Goal: Communication & Community: Share content

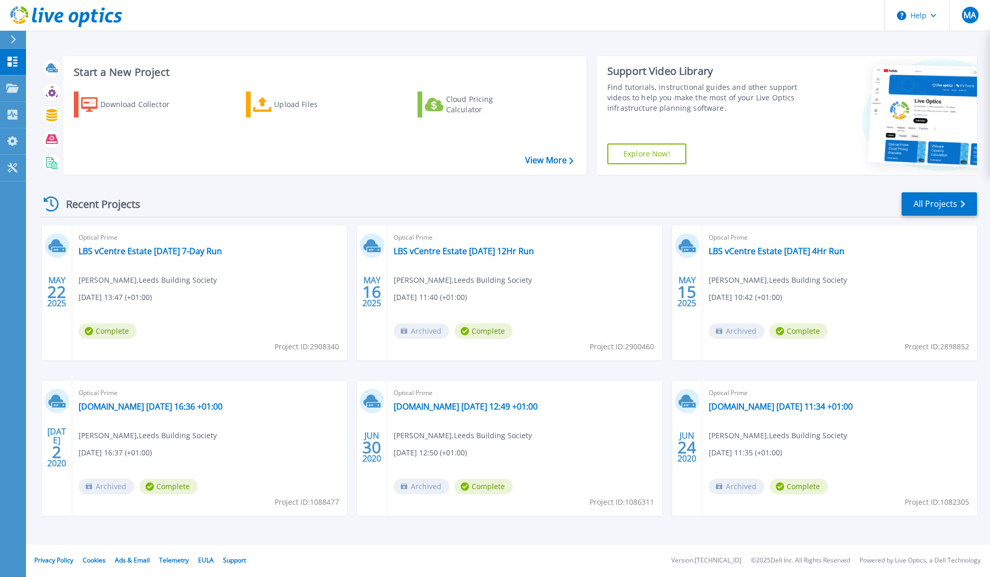
click at [22, 410] on div "Dashboard Dashboard Projects Projects Search Projects Upload SIOKIT & Files Opt…" at bounding box center [13, 314] width 26 height 530
click at [161, 246] on link "LBS vCentre Estate [DATE] 7-Day Run" at bounding box center [151, 251] width 144 height 10
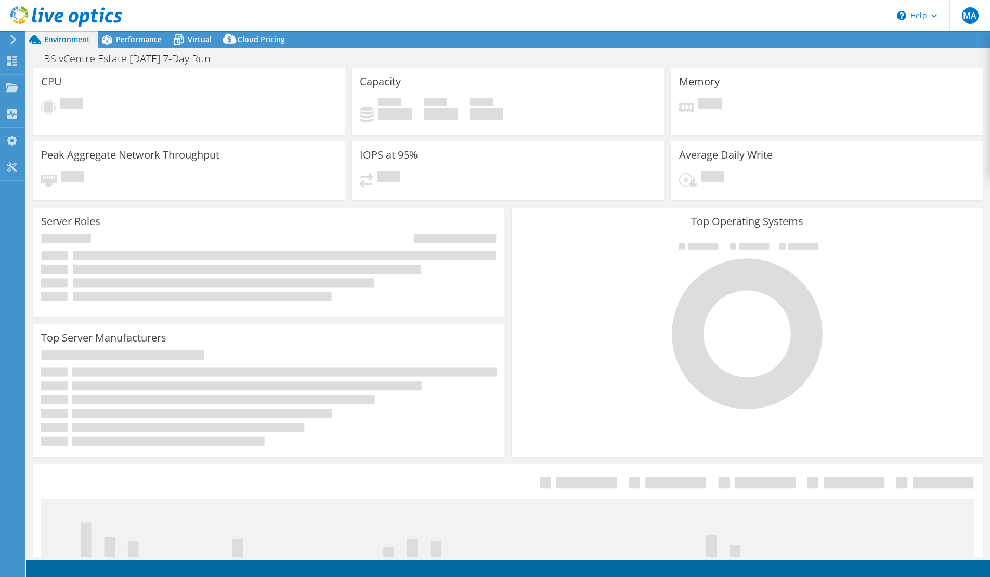
select select "EULondon"
select select "GBP"
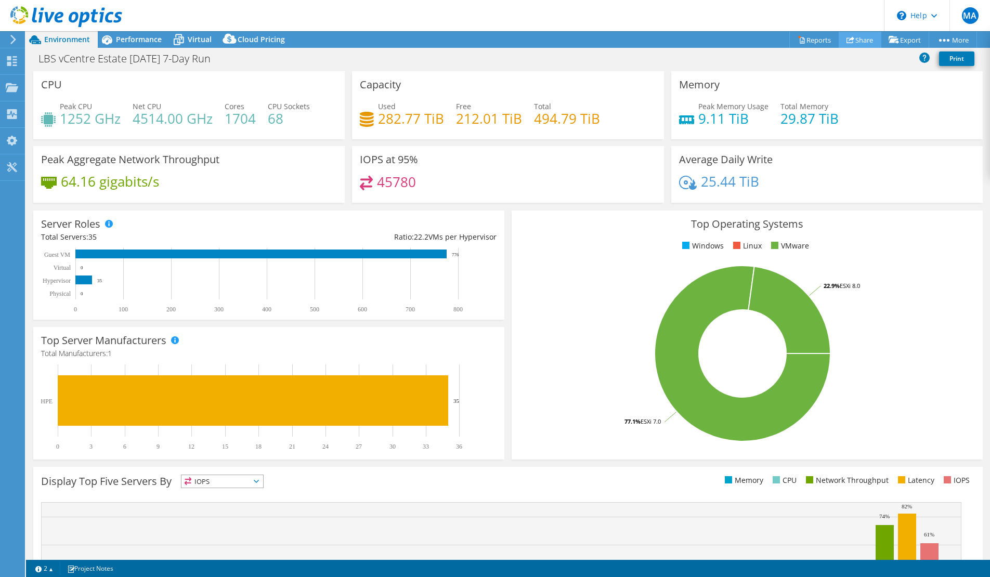
click at [847, 39] on use at bounding box center [851, 39] width 8 height 7
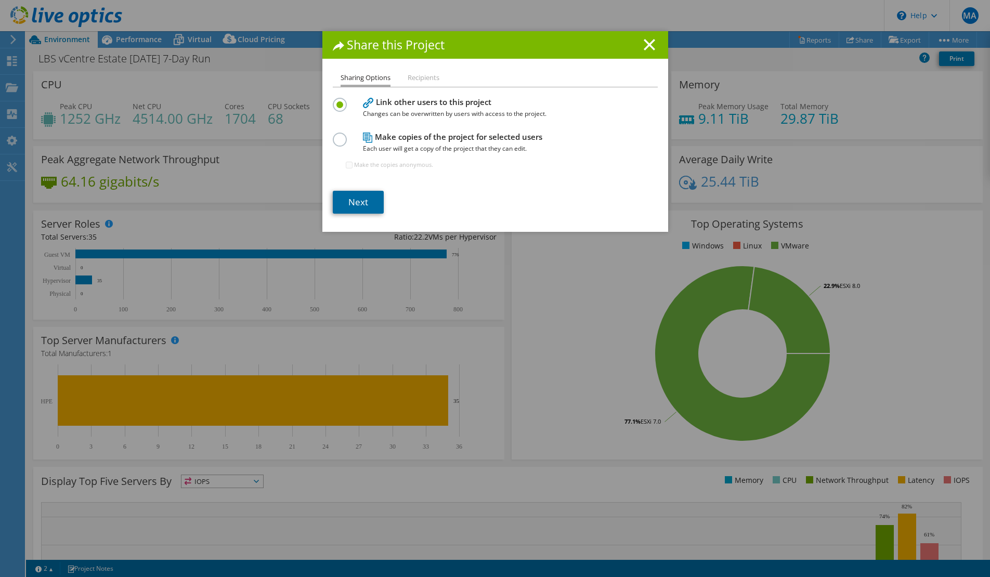
click at [371, 203] on link "Next" at bounding box center [358, 202] width 51 height 23
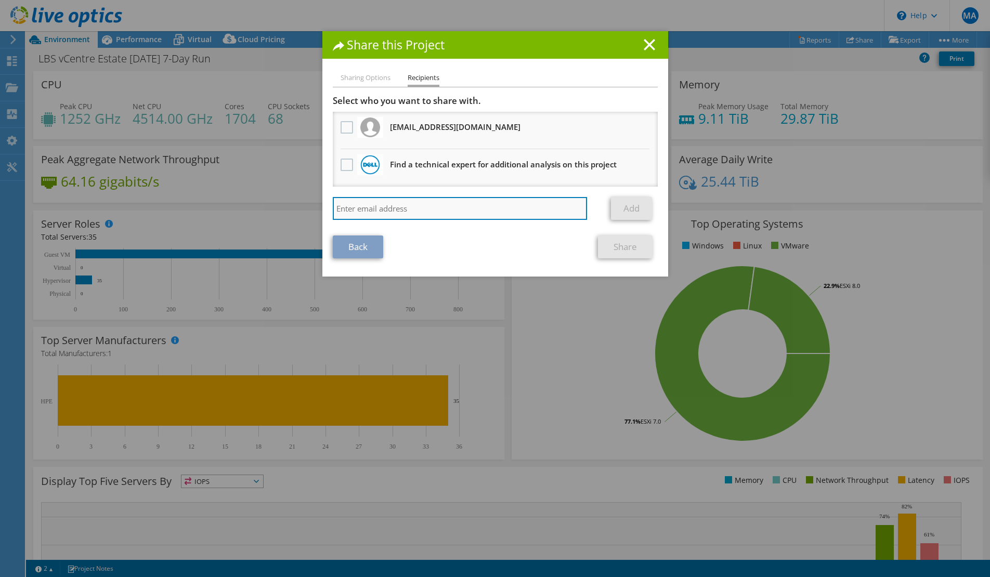
click at [378, 211] on input "search" at bounding box center [460, 208] width 255 height 23
paste input "[PERSON_NAME][EMAIL_ADDRESS][PERSON_NAME][DOMAIN_NAME]"
type input "[PERSON_NAME][EMAIL_ADDRESS][PERSON_NAME][DOMAIN_NAME]"
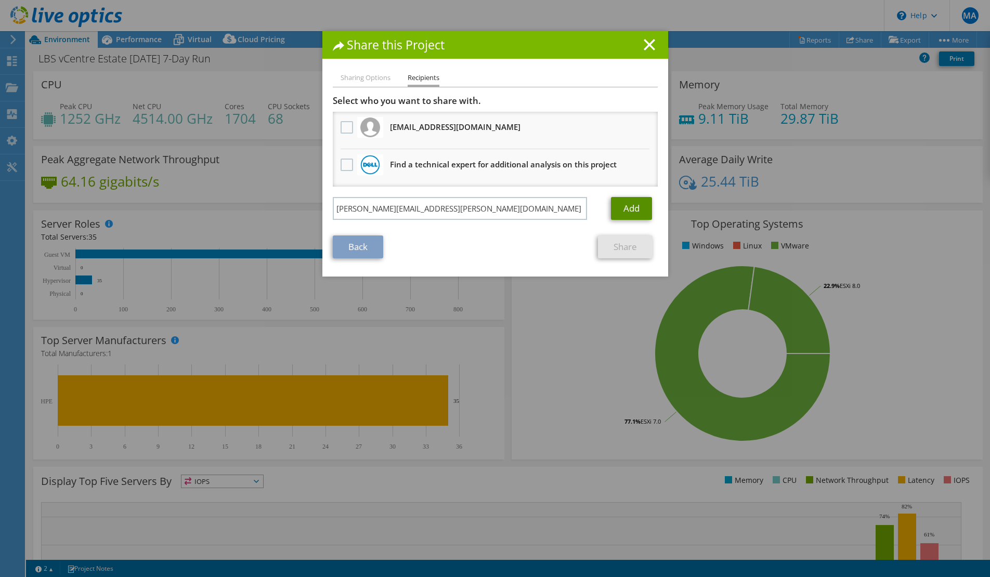
click at [639, 211] on link "Add" at bounding box center [631, 208] width 41 height 23
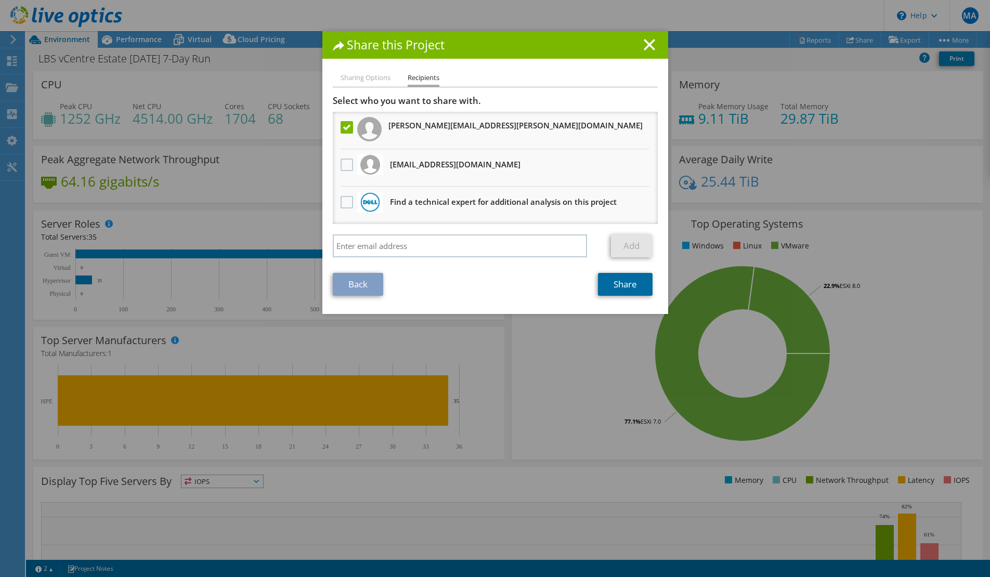
click at [622, 286] on link "Share" at bounding box center [625, 284] width 55 height 23
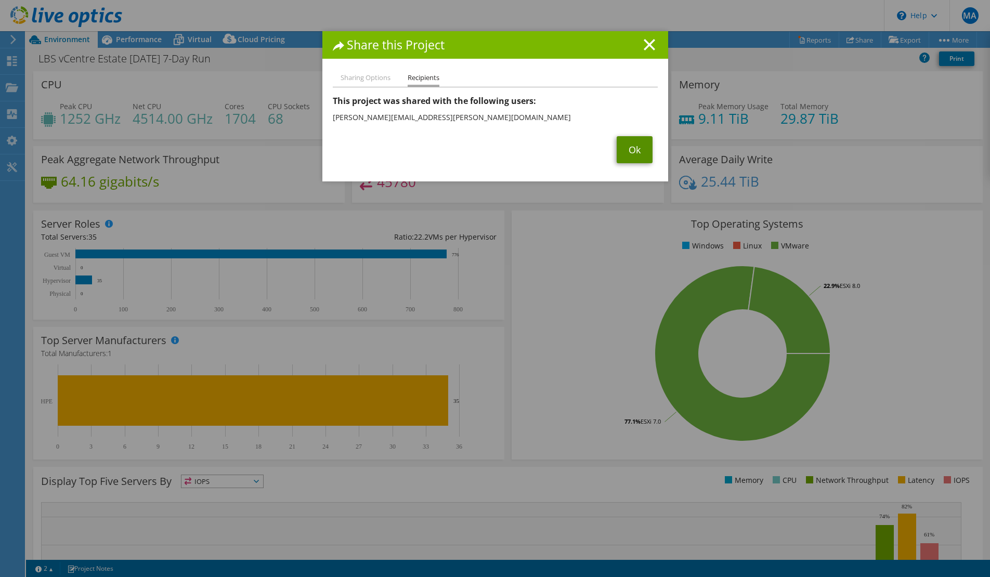
click at [648, 153] on link "Ok" at bounding box center [635, 149] width 36 height 27
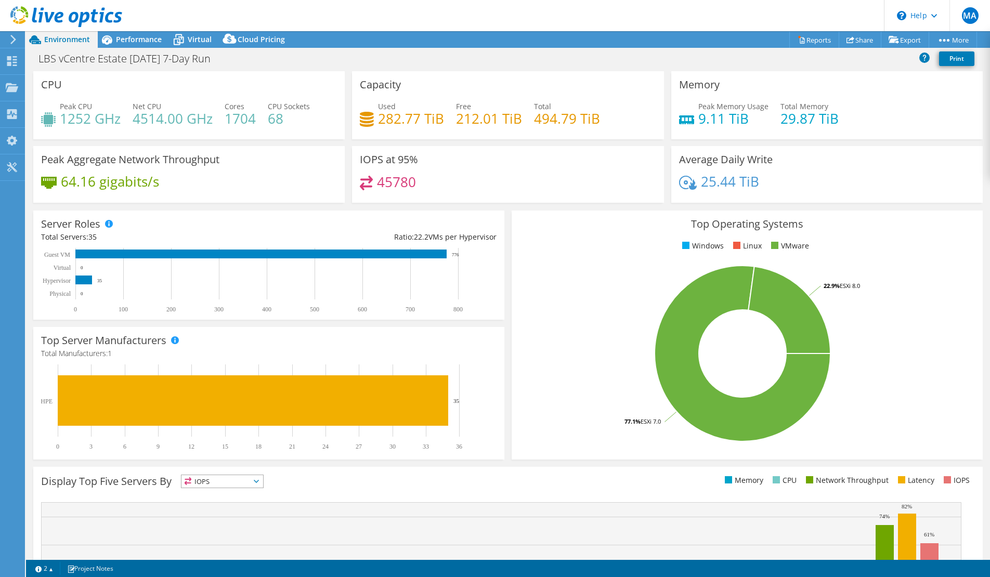
click at [727, 55] on div "LBS vCentre Estate [DATE] 7-Day Run Print" at bounding box center [508, 58] width 964 height 19
click at [143, 41] on span "Performance" at bounding box center [139, 39] width 46 height 10
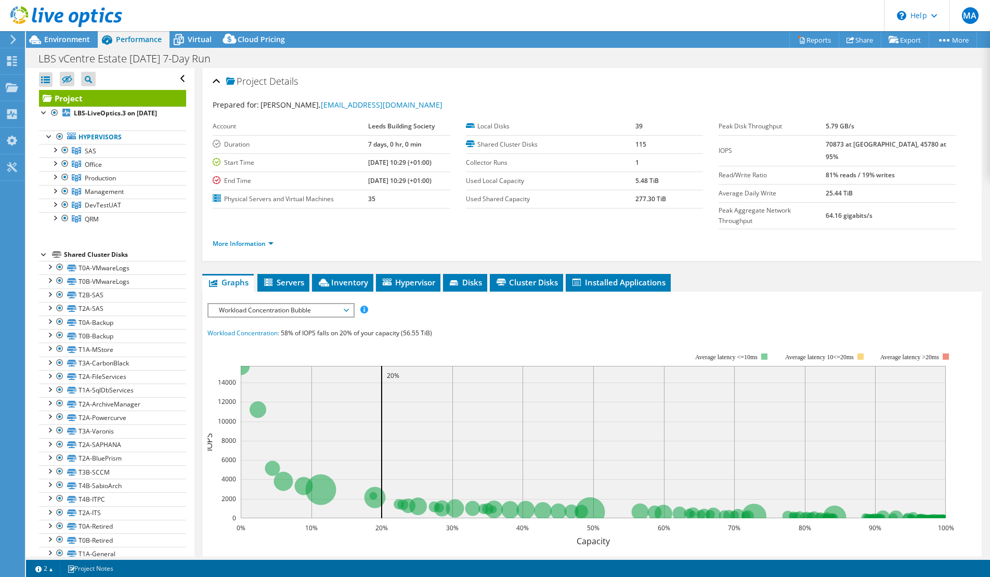
click at [504, 64] on div "LBS vCentre Estate [DATE] 7-Day Run Print" at bounding box center [508, 58] width 964 height 19
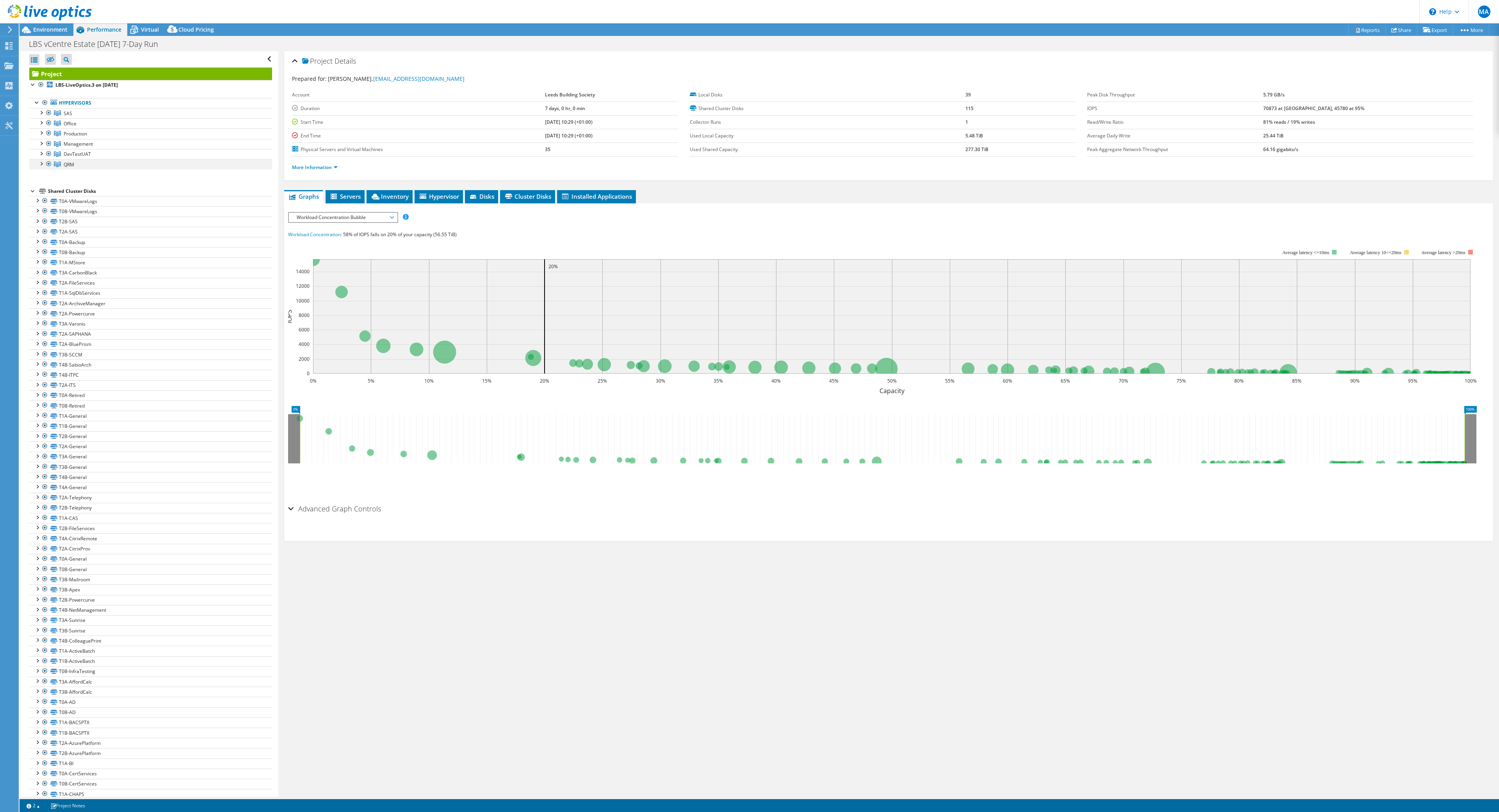
click at [42, 163] on div at bounding box center [41, 163] width 8 height 8
click at [39, 179] on div "Project LBS-LiveOptics.3 on [DATE] Hypervisors SAS" at bounding box center [151, 720] width 243 height 1304
click at [743, 12] on div "\n Help" at bounding box center [1444, 11] width 50 height 23
click at [743, 17] on header "MA End User [PERSON_NAME] [PERSON_NAME][EMAIL_ADDRESS][DOMAIN_NAME] Leeds Build…" at bounding box center [749, 11] width 1499 height 23
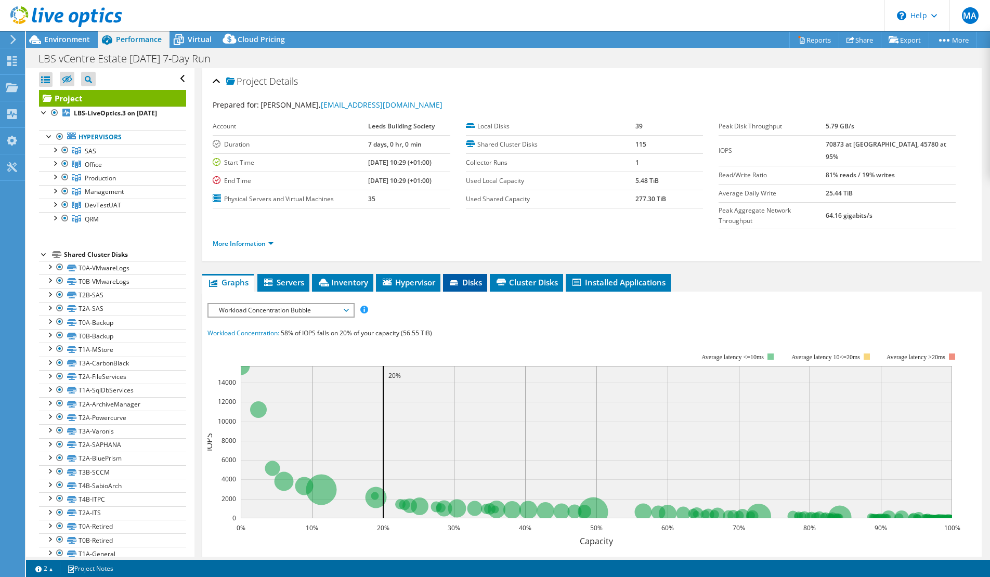
click at [461, 274] on li "Disks" at bounding box center [465, 283] width 44 height 18
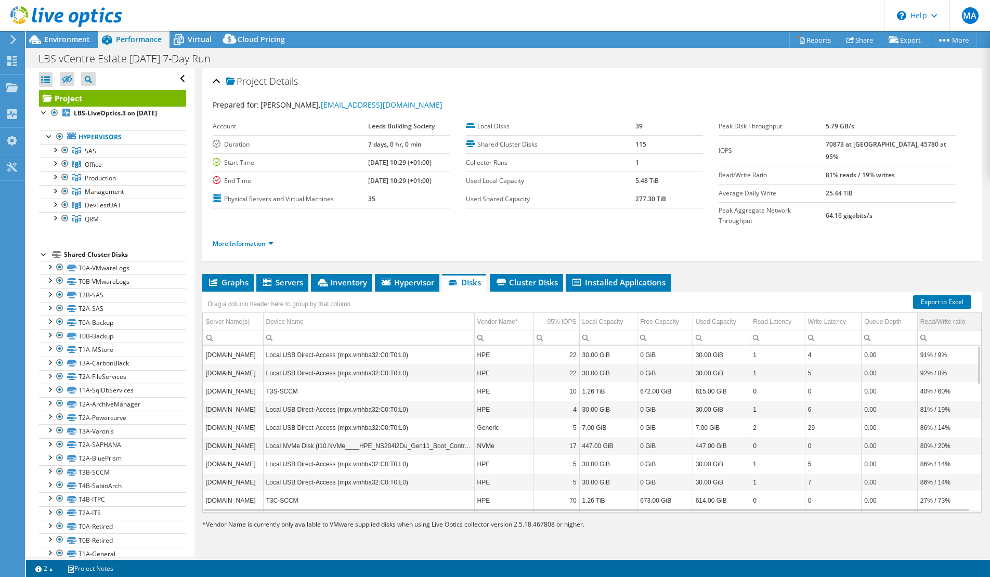
click at [926, 316] on div "Read/Write ratio" at bounding box center [943, 322] width 45 height 12
click at [804, 292] on div "Drag a column header here to group by that column" at bounding box center [592, 299] width 780 height 14
click at [799, 274] on ul "Graphs Servers Inventory Hypervisor Disks Cluster Disks Installed Applications" at bounding box center [592, 283] width 780 height 18
